Goal: Task Accomplishment & Management: Use online tool/utility

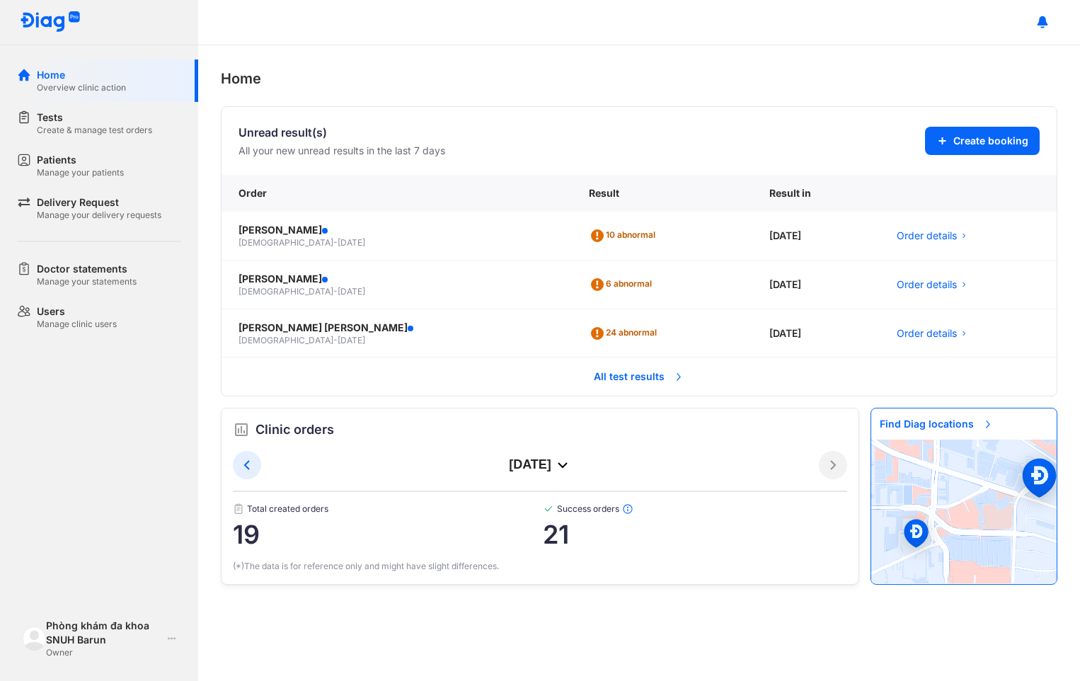
click at [399, 18] on div at bounding box center [639, 22] width 882 height 45
click at [69, 132] on div "Create & manage test orders" at bounding box center [94, 130] width 115 height 11
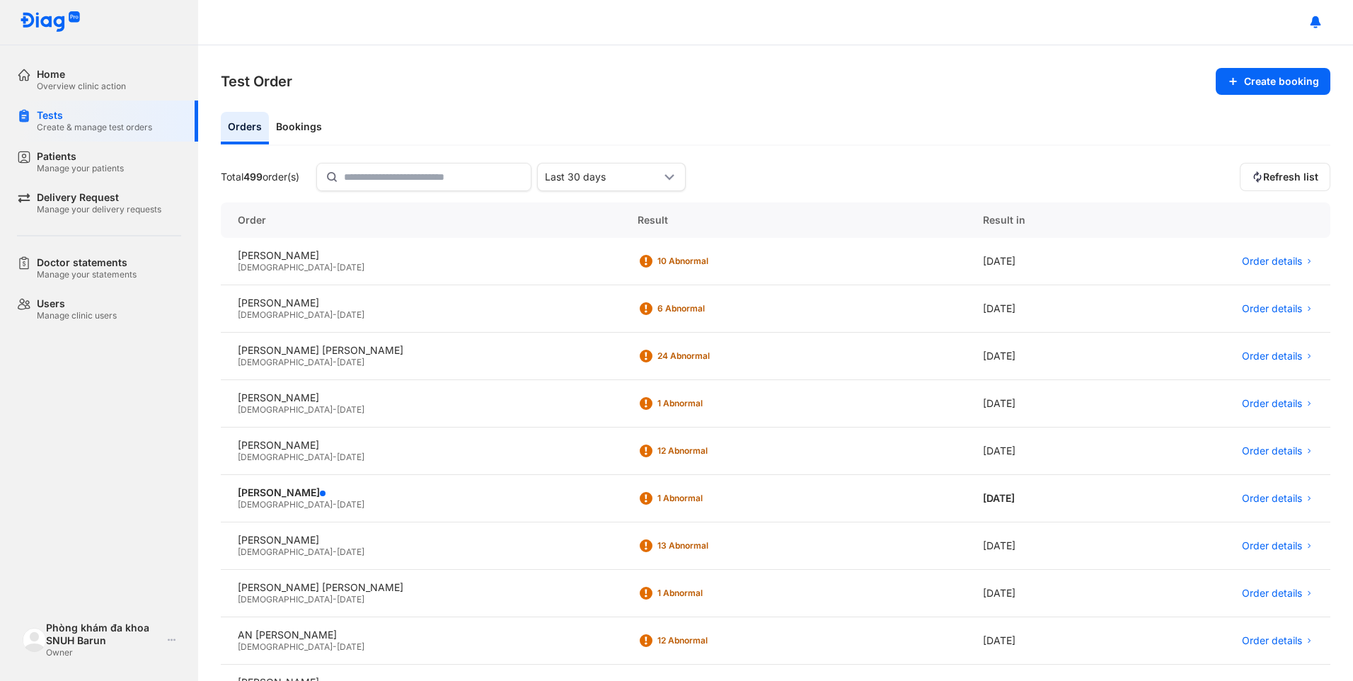
click at [517, 88] on section "Test Order Create booking" at bounding box center [776, 81] width 1110 height 27
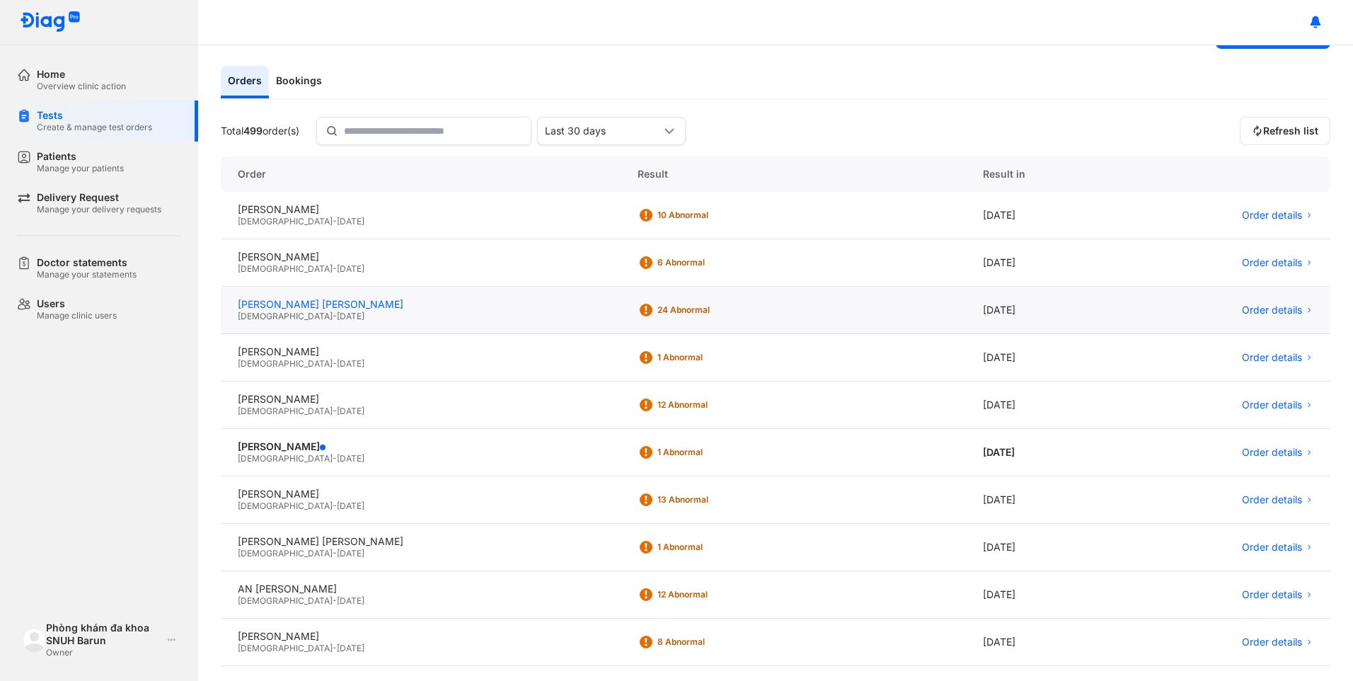
scroll to position [71, 0]
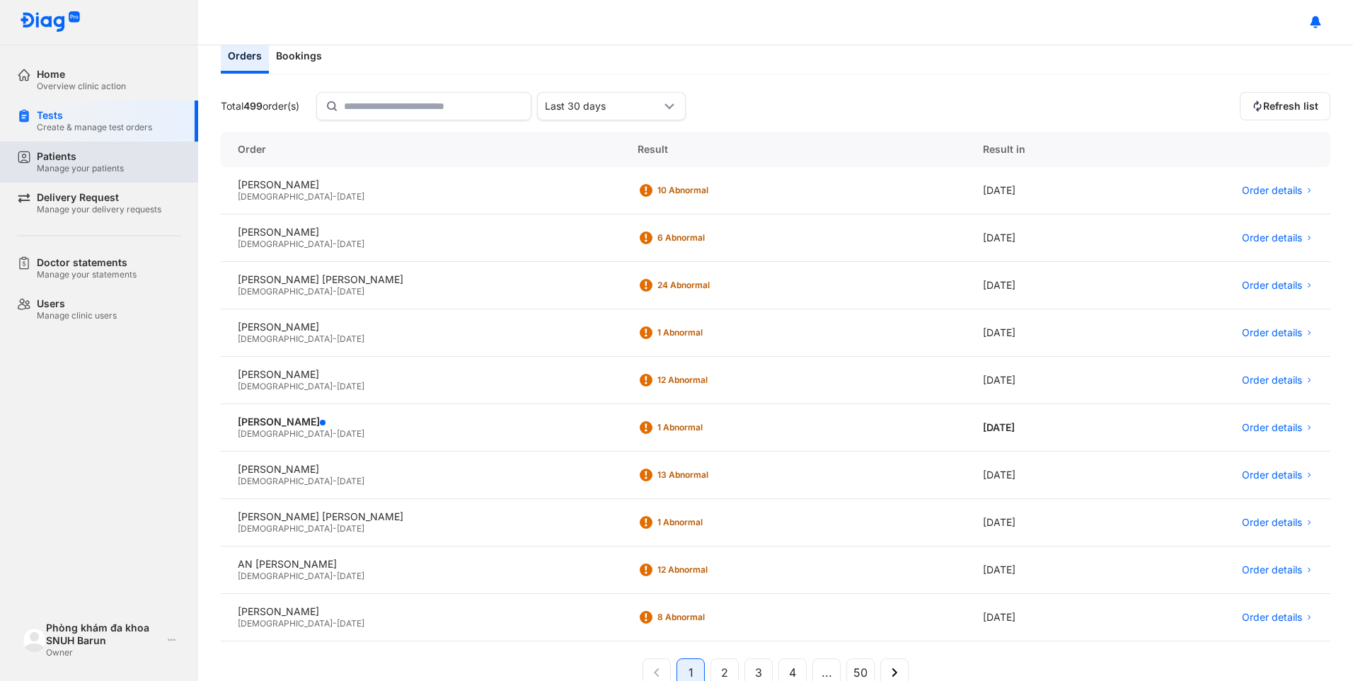
drag, startPoint x: 87, startPoint y: 162, endPoint x: 103, endPoint y: 155, distance: 17.1
click at [87, 161] on div "Patients" at bounding box center [80, 156] width 87 height 13
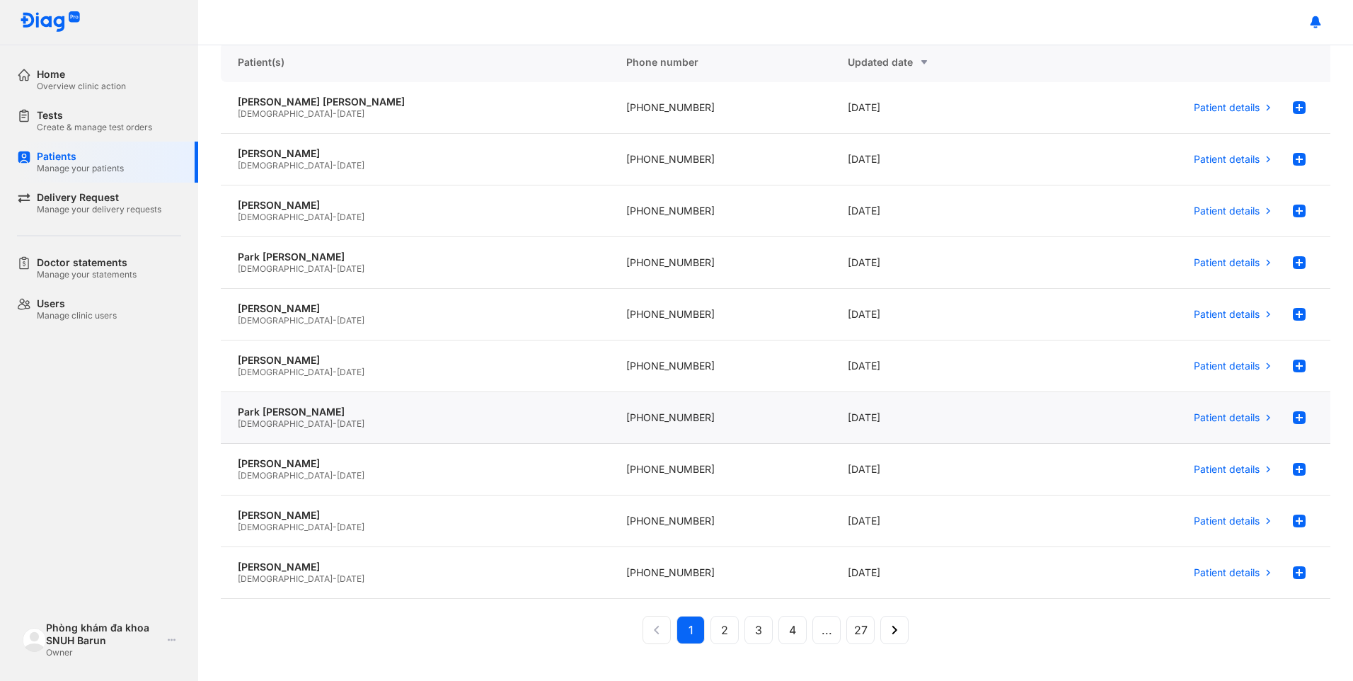
scroll to position [127, 0]
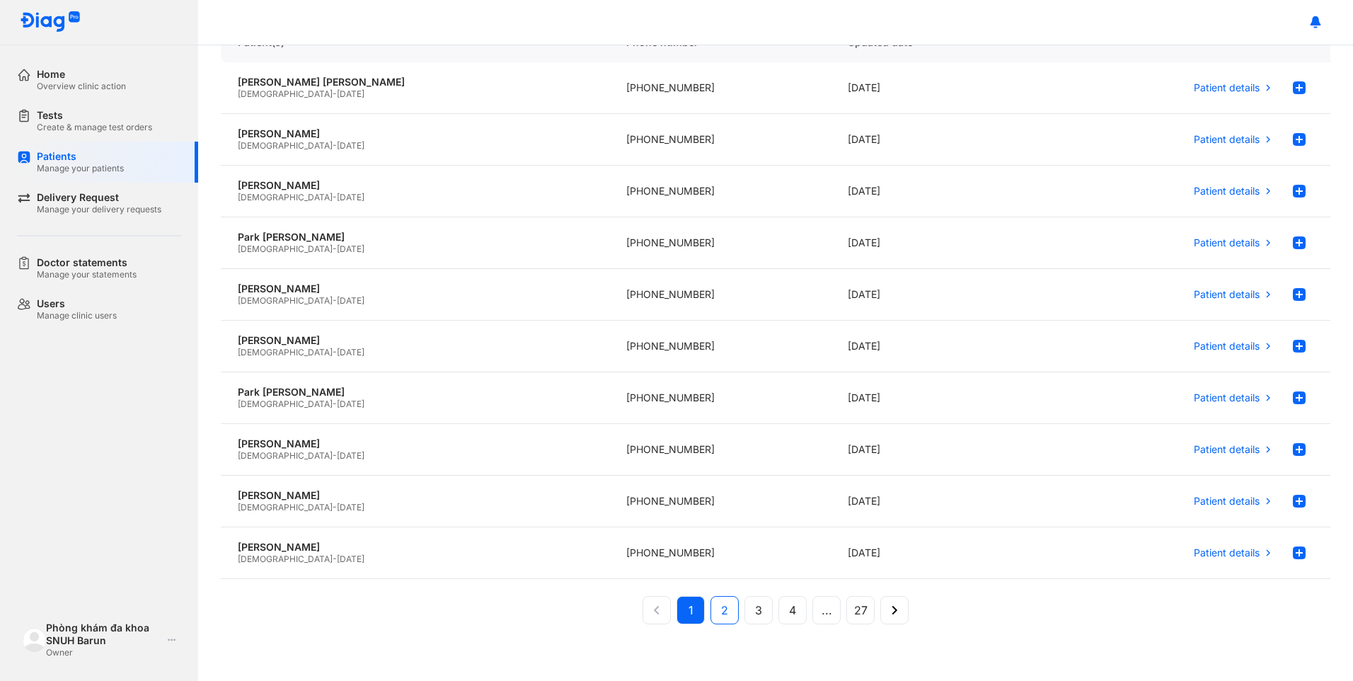
click at [721, 612] on span "2" at bounding box center [724, 609] width 7 height 17
click at [778, 608] on button "3" at bounding box center [792, 610] width 28 height 28
click at [789, 611] on span "4" at bounding box center [792, 609] width 7 height 17
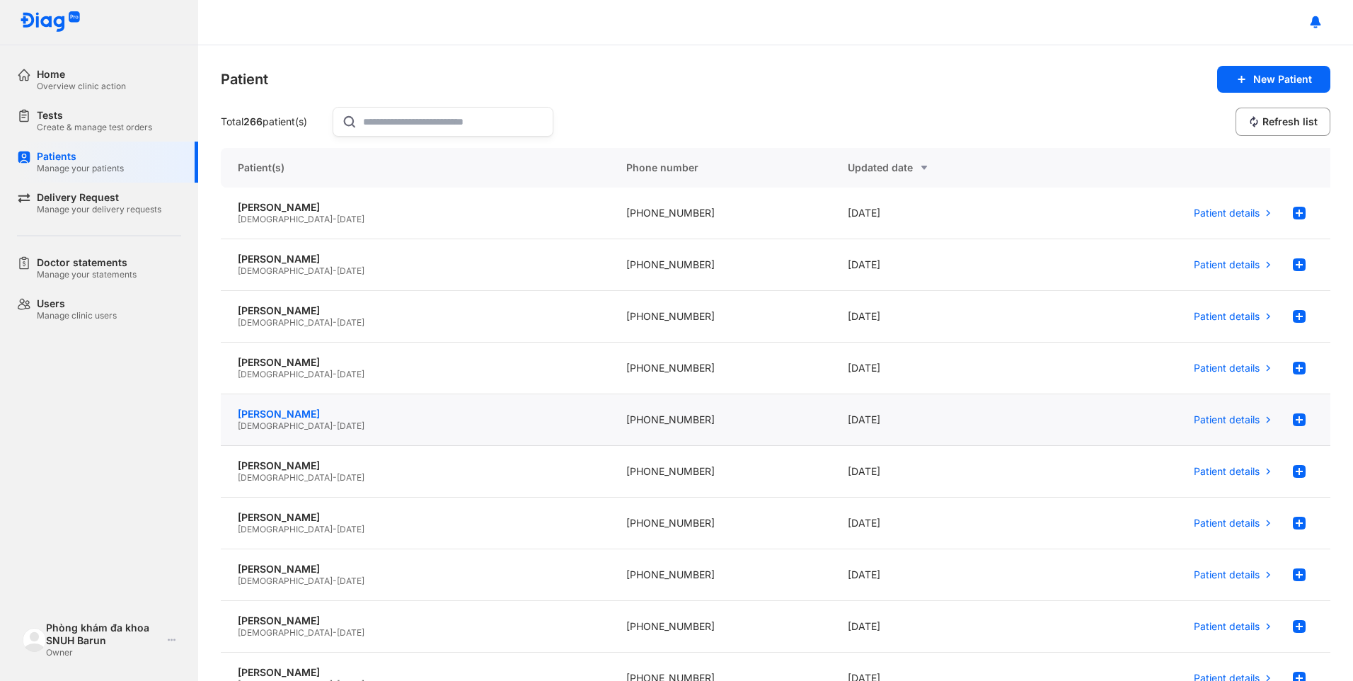
scroll to position [0, 0]
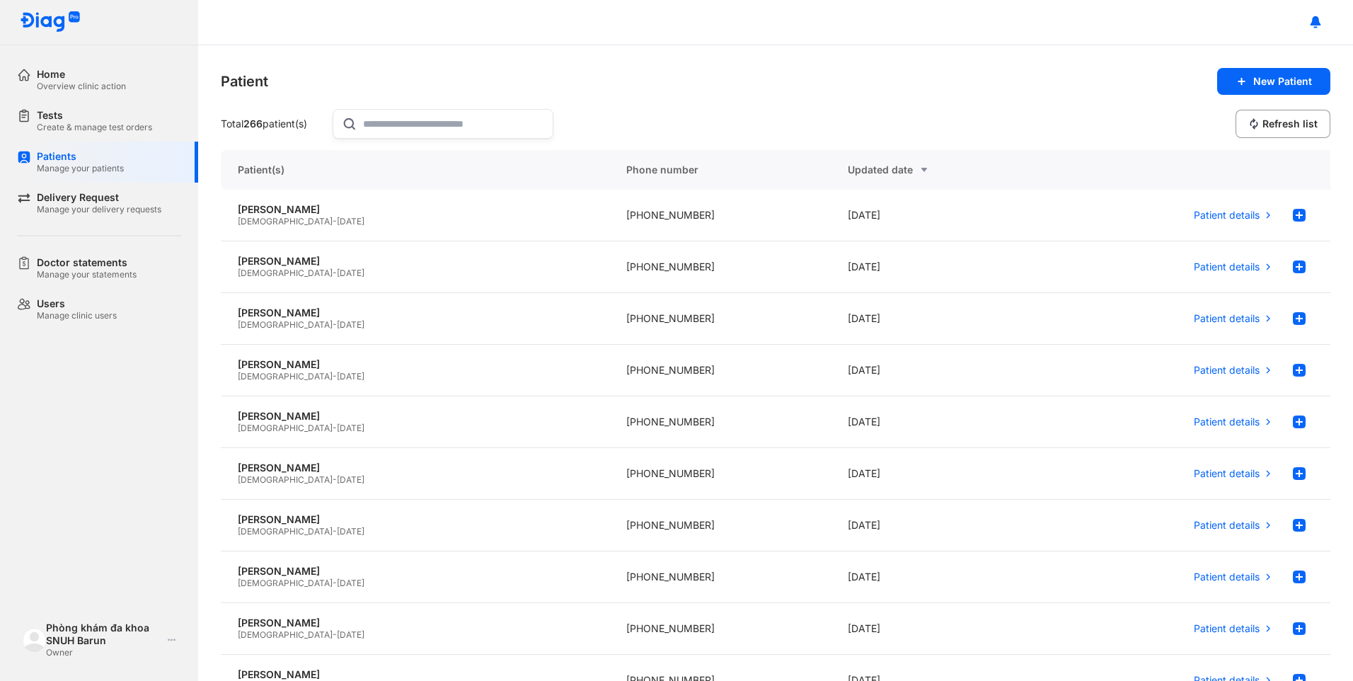
click at [377, 130] on input "text" at bounding box center [453, 124] width 181 height 28
type input "*"
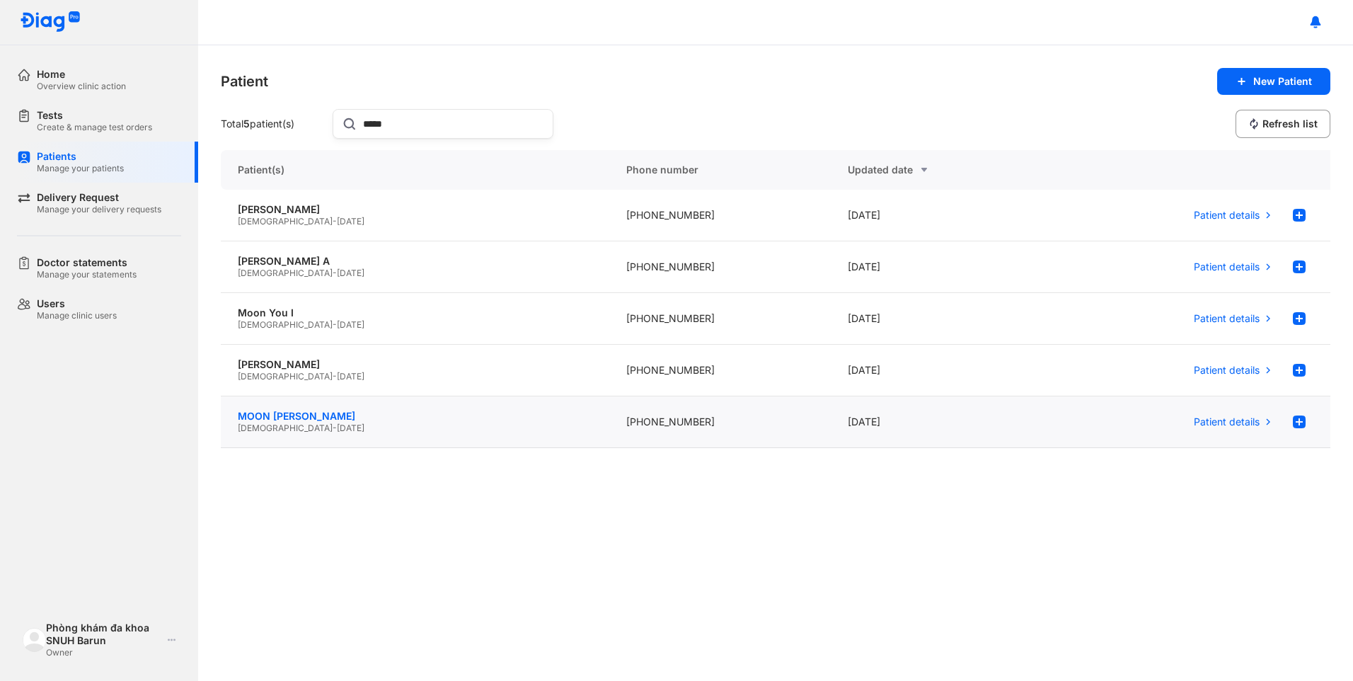
type input "****"
click at [565, 412] on div "MOON [PERSON_NAME]" at bounding box center [415, 416] width 355 height 13
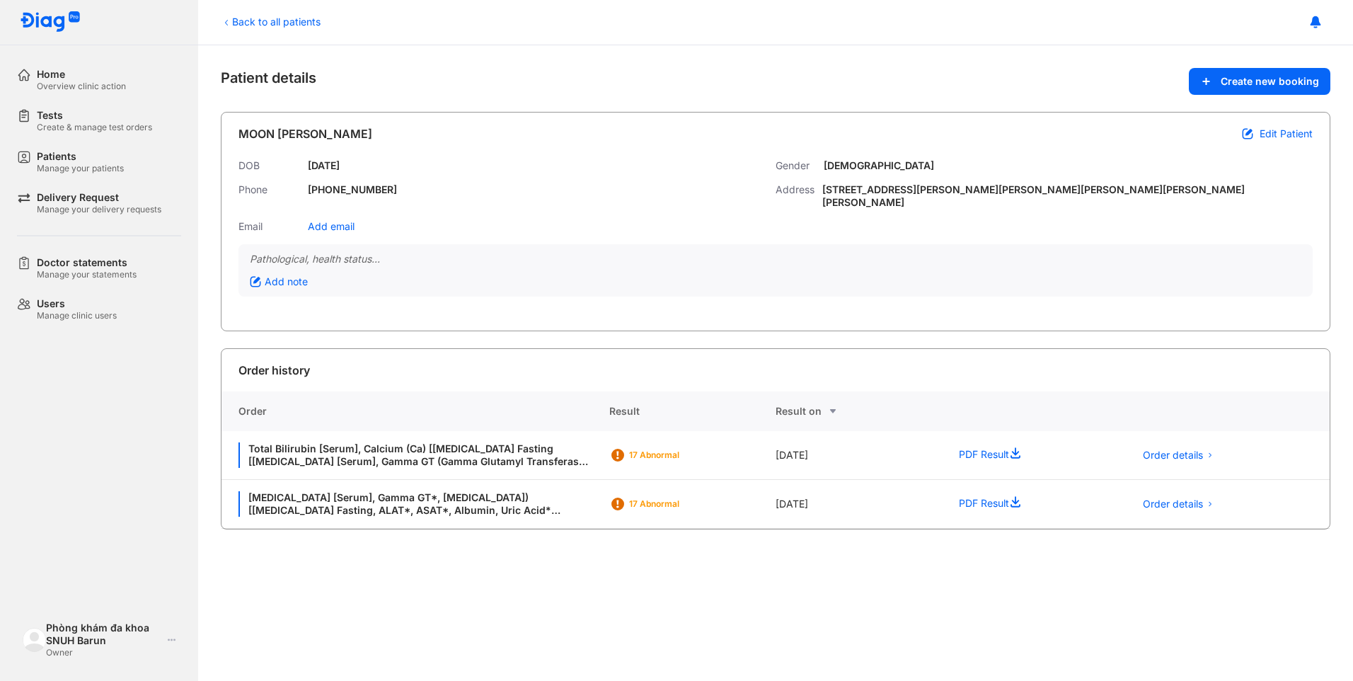
click at [444, 560] on div "Back to all patients Patient details Create new booking MOON GEUN JAE Edit Pati…" at bounding box center [775, 362] width 1155 height 635
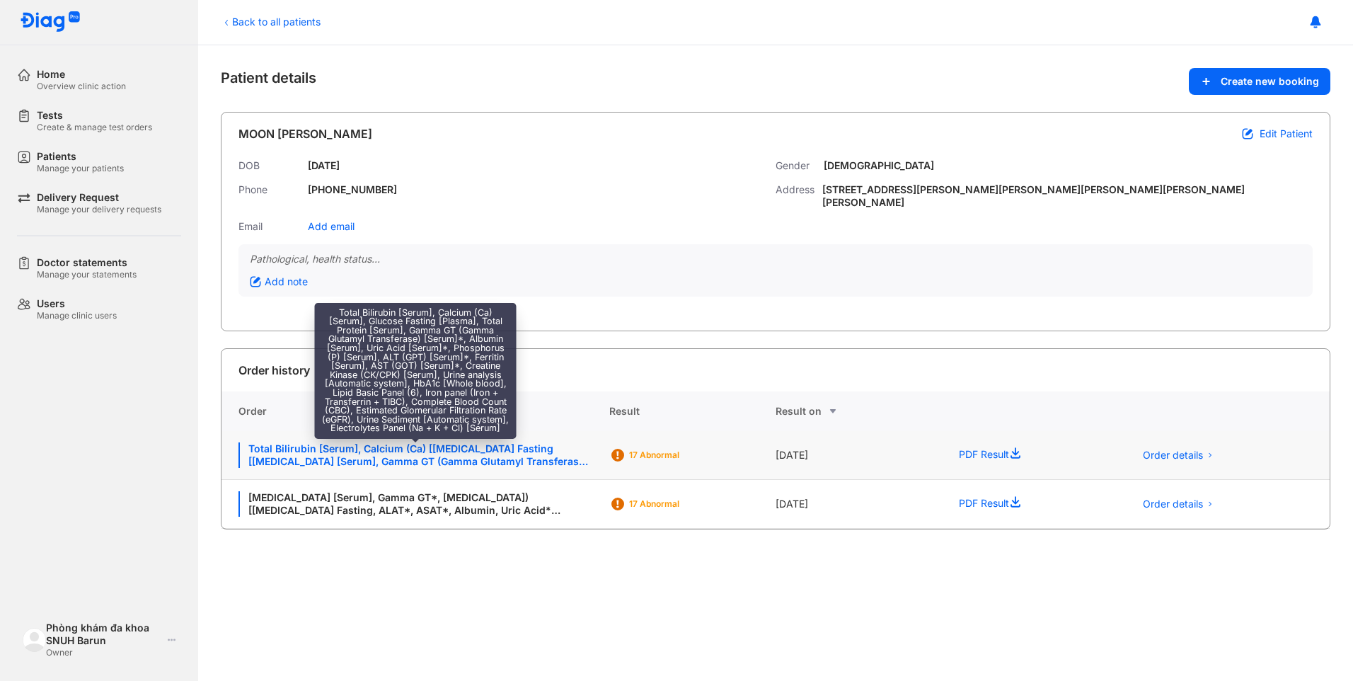
click at [429, 443] on div "Total Bilirubin [Serum], Calcium (Ca) [[MEDICAL_DATA] Fasting [[MEDICAL_DATA] […" at bounding box center [415, 454] width 354 height 25
